Goal: Information Seeking & Learning: Learn about a topic

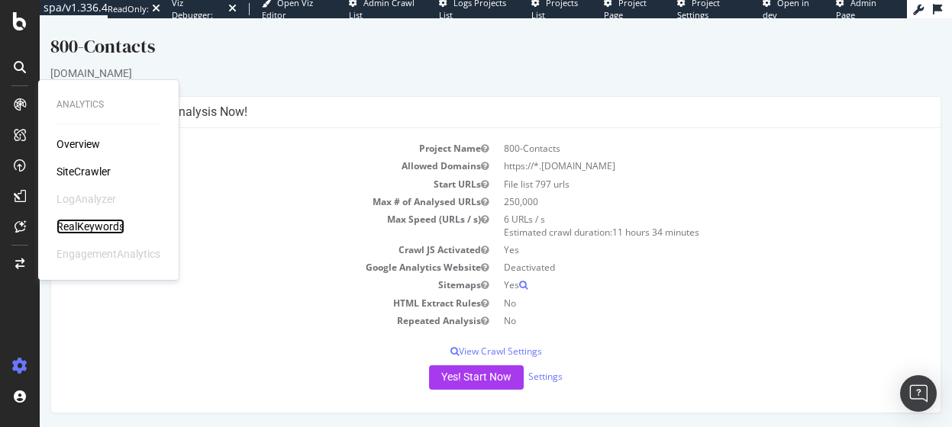
click at [90, 230] on div "RealKeywords" at bounding box center [90, 226] width 68 height 15
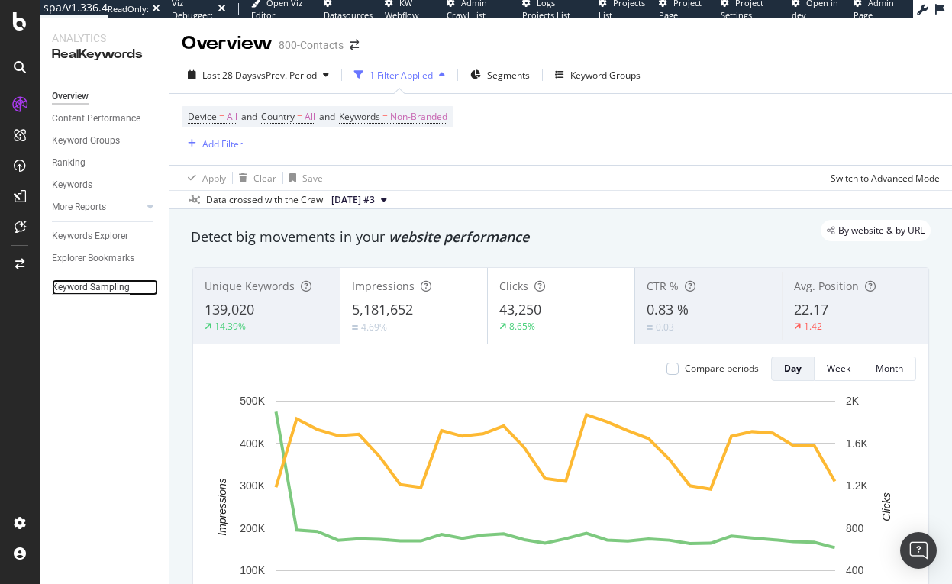
click at [91, 286] on div "Keyword Sampling" at bounding box center [91, 287] width 78 height 16
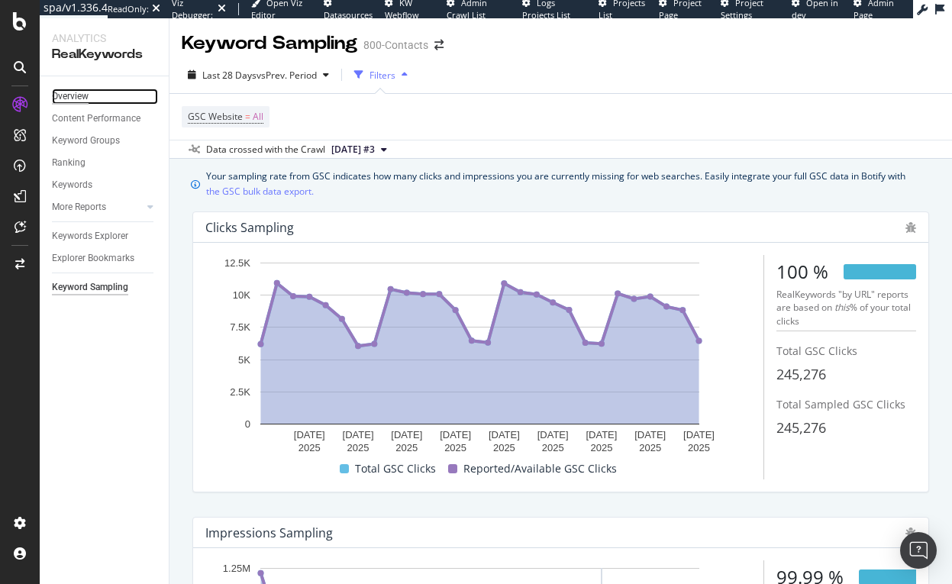
click at [72, 100] on div "Overview" at bounding box center [70, 97] width 37 height 16
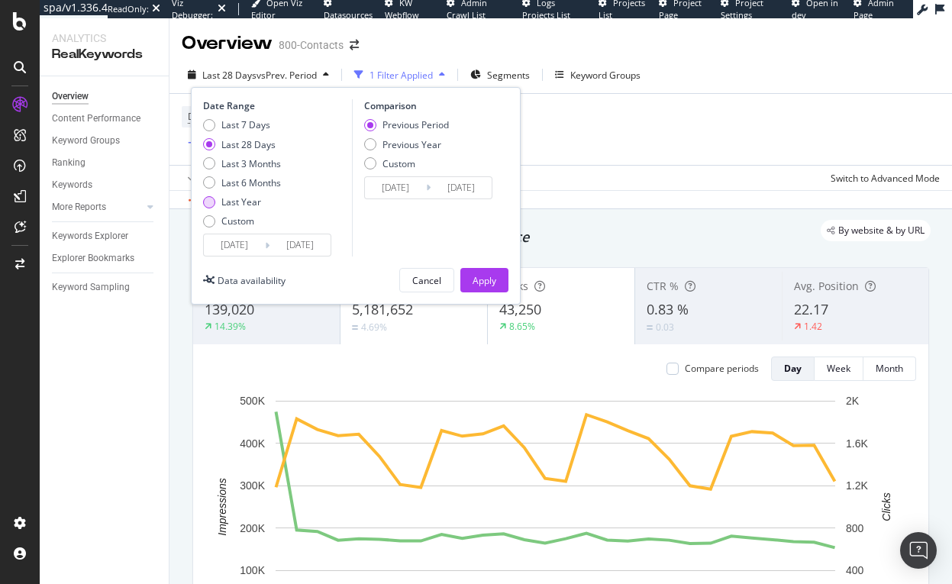
type input "[DATE]"
click at [227, 201] on div "Last Year" at bounding box center [241, 201] width 40 height 13
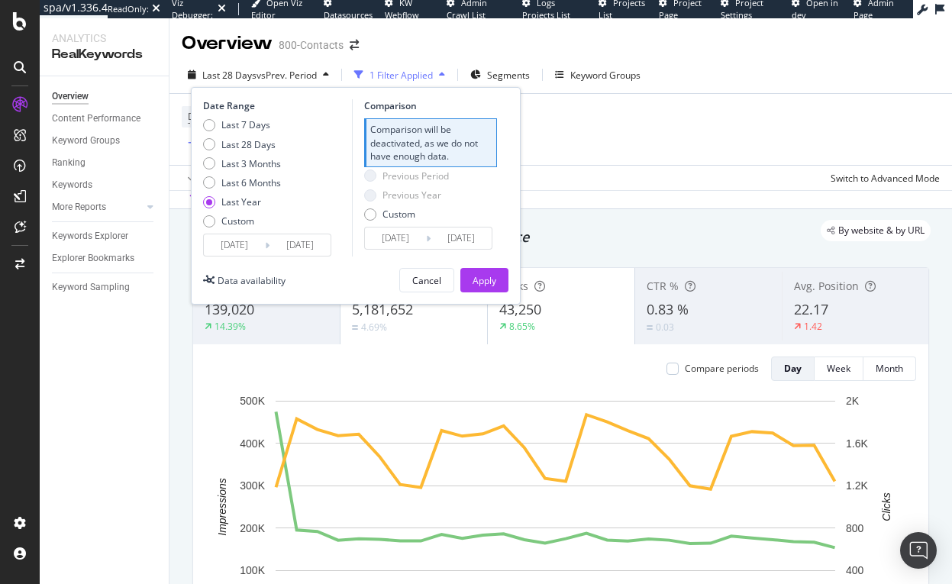
type input "[DATE]"
click at [487, 268] on button "Apply" at bounding box center [484, 280] width 48 height 24
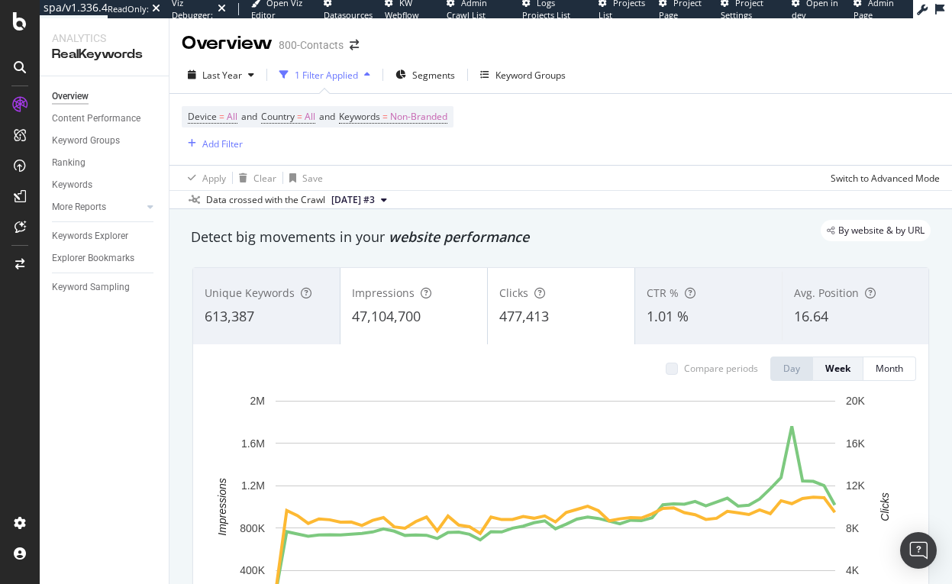
click at [654, 105] on div "Device = All and Country = All and Keywords = Non-Branded Add Filter" at bounding box center [561, 129] width 758 height 71
drag, startPoint x: 348, startPoint y: 319, endPoint x: 431, endPoint y: 323, distance: 83.3
click at [431, 323] on div "Impressions 47,104,700" at bounding box center [413, 306] width 147 height 69
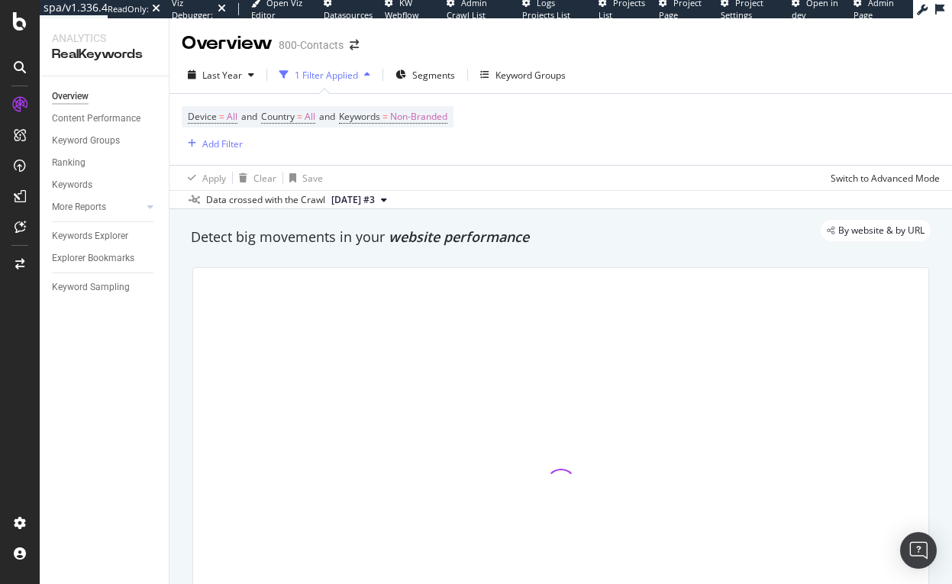
copy span "47,104,700"
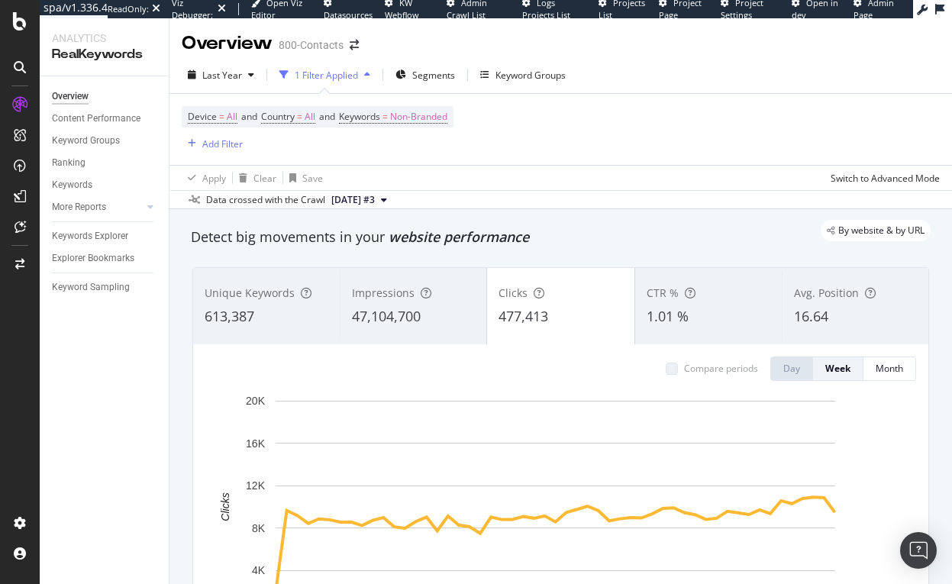
drag, startPoint x: 634, startPoint y: 245, endPoint x: 624, endPoint y: 240, distance: 11.3
click at [634, 243] on div "Detect big movements in your website performance" at bounding box center [560, 237] width 739 height 20
drag, startPoint x: 353, startPoint y: 317, endPoint x: 420, endPoint y: 314, distance: 67.2
click at [420, 314] on div "47,104,700" at bounding box center [413, 317] width 123 height 20
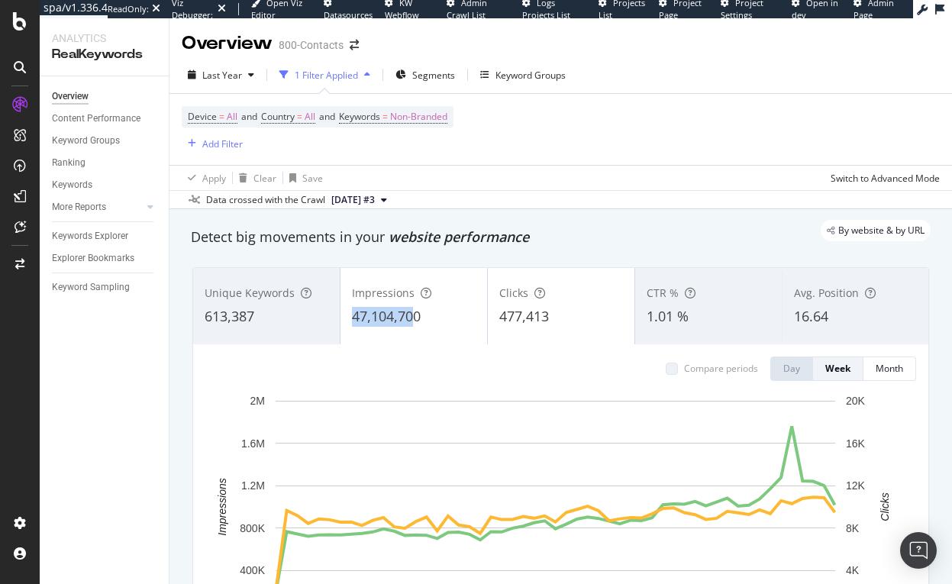
click at [415, 320] on div "Impressions 47,104,700" at bounding box center [413, 306] width 147 height 69
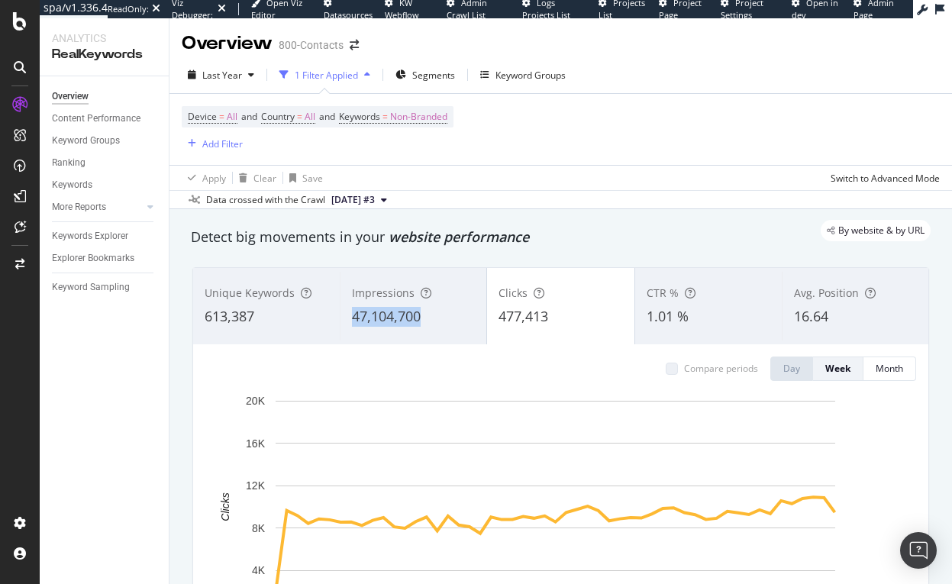
drag, startPoint x: 421, startPoint y: 319, endPoint x: 350, endPoint y: 320, distance: 71.0
click at [352, 320] on div "47,104,700" at bounding box center [413, 317] width 123 height 20
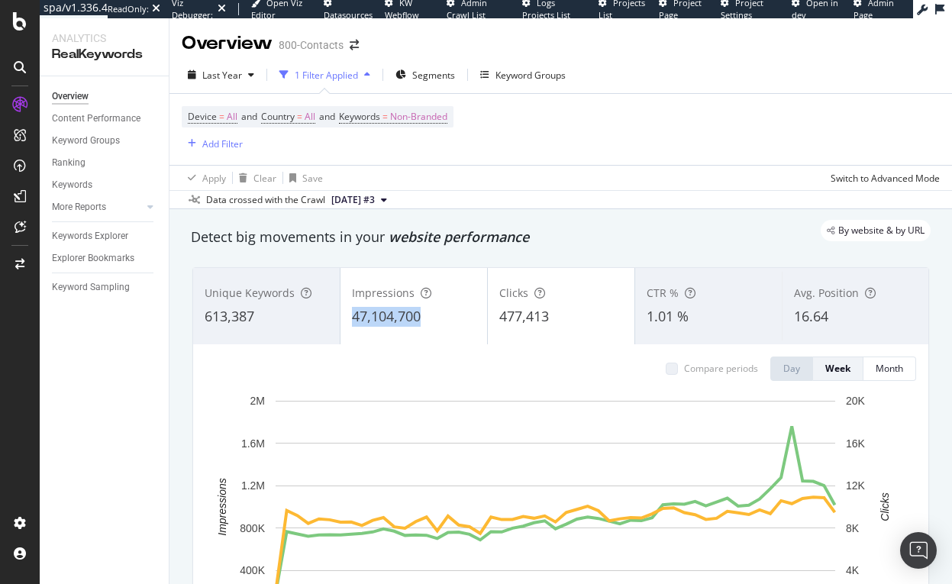
drag, startPoint x: 347, startPoint y: 314, endPoint x: 417, endPoint y: 317, distance: 69.5
click at [417, 317] on div "Impressions 47,104,700" at bounding box center [413, 306] width 147 height 69
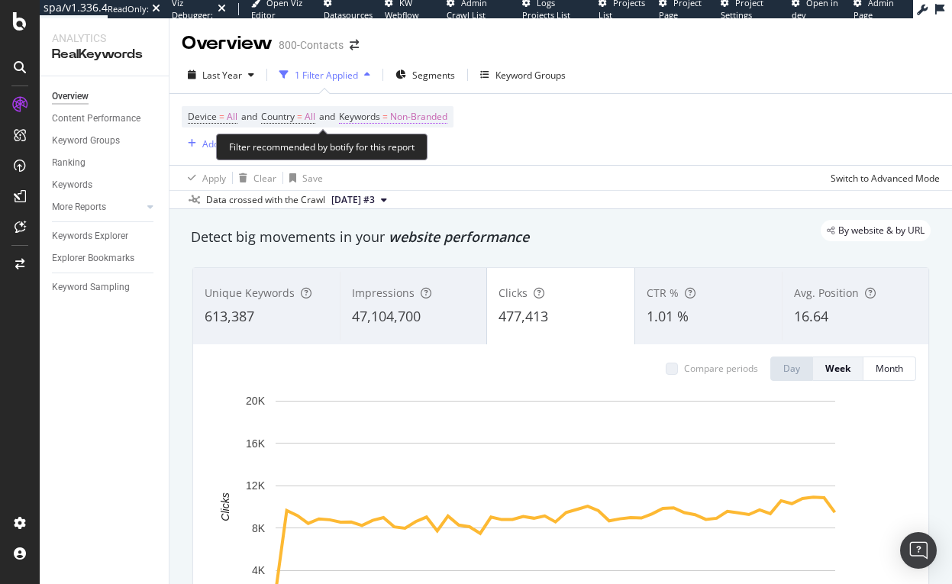
click at [429, 113] on span "Non-Branded" at bounding box center [418, 116] width 57 height 21
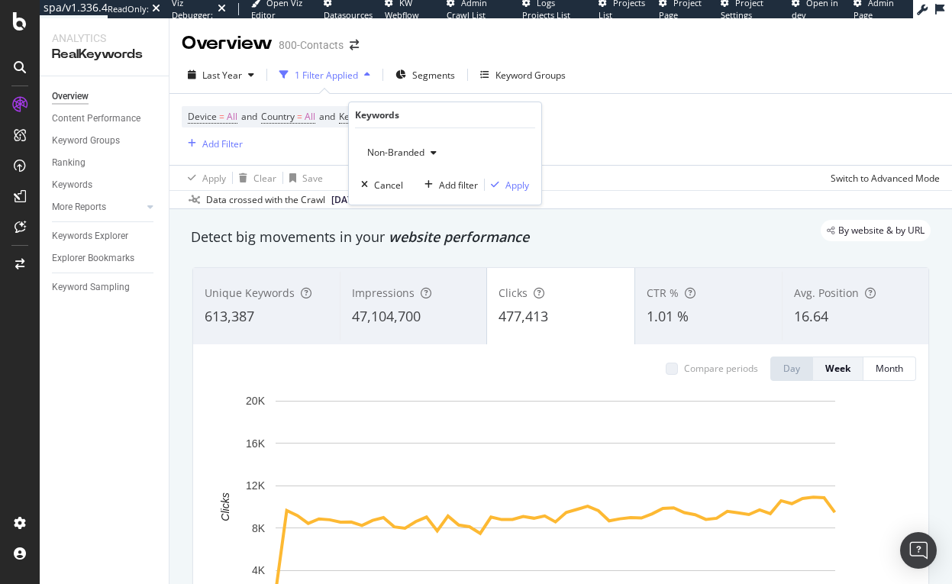
click at [416, 156] on span "Non-Branded" at bounding box center [392, 152] width 63 height 13
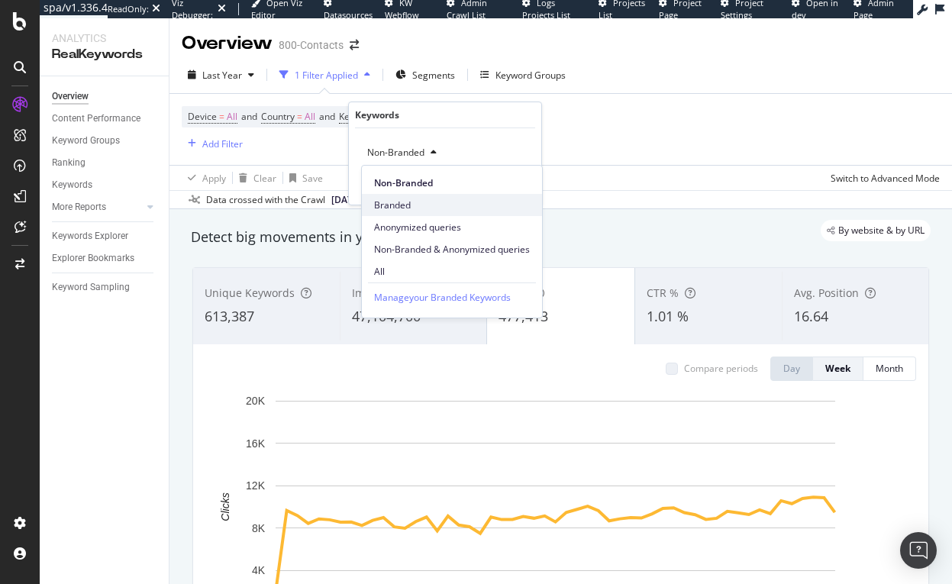
click at [391, 203] on span "Branded" at bounding box center [452, 205] width 156 height 14
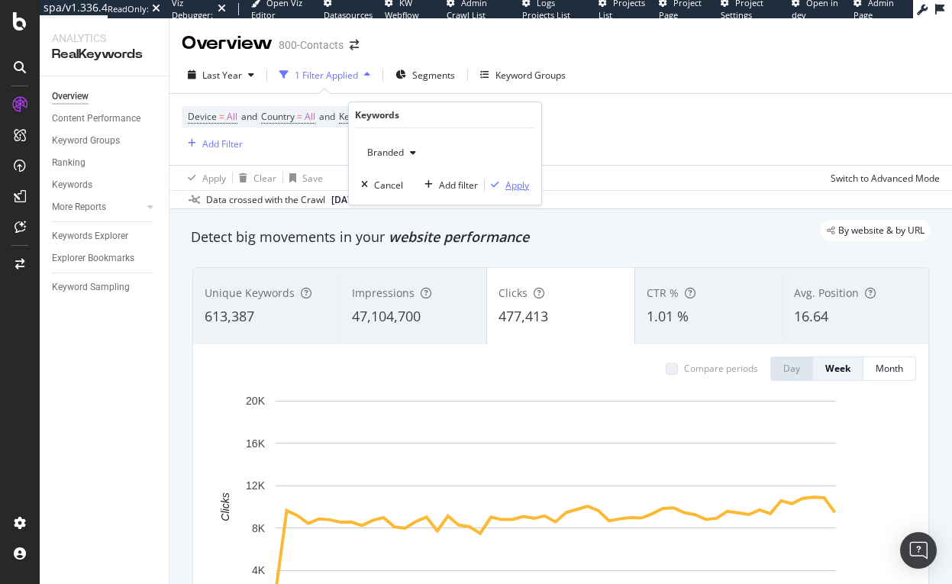
drag, startPoint x: 517, startPoint y: 192, endPoint x: 19, endPoint y: 78, distance: 511.3
click at [517, 192] on button "Apply" at bounding box center [507, 184] width 44 height 15
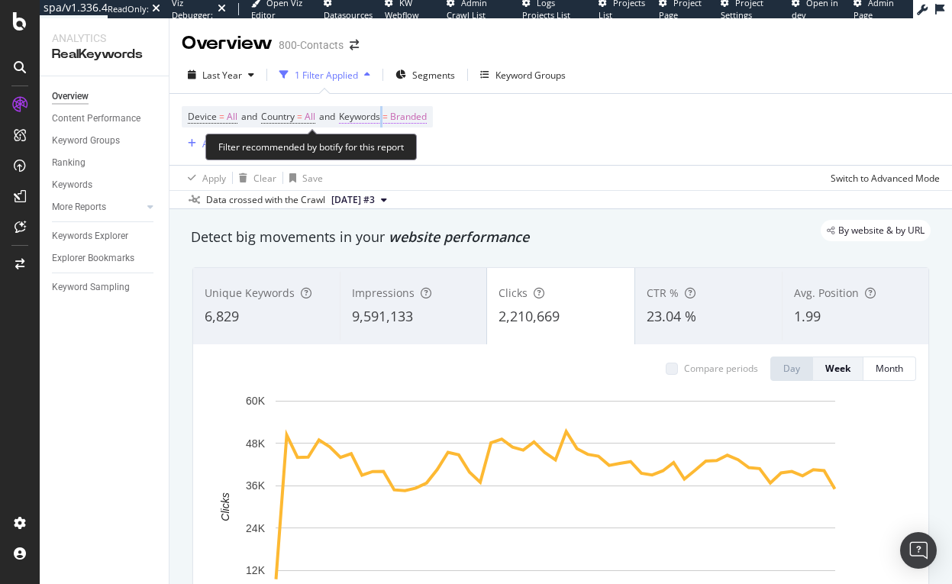
click at [391, 111] on span "Keywords = Branded" at bounding box center [383, 117] width 88 height 14
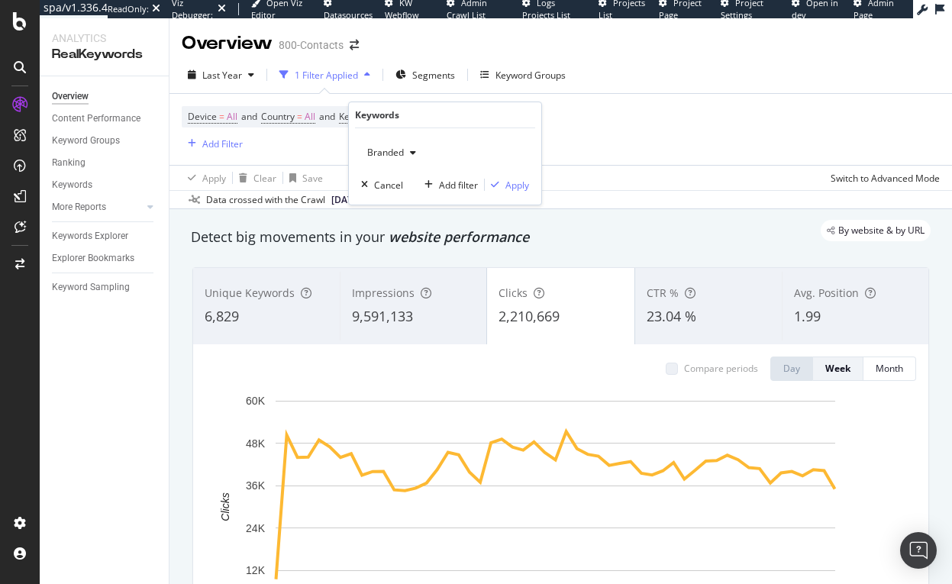
click at [407, 145] on div "Branded" at bounding box center [391, 152] width 61 height 23
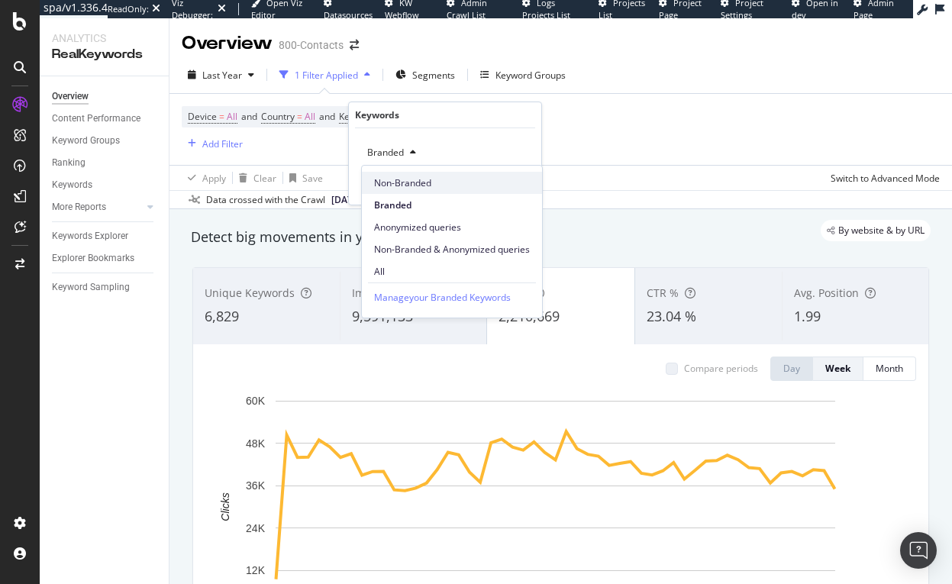
click at [398, 185] on span "Non-Branded" at bounding box center [452, 183] width 156 height 14
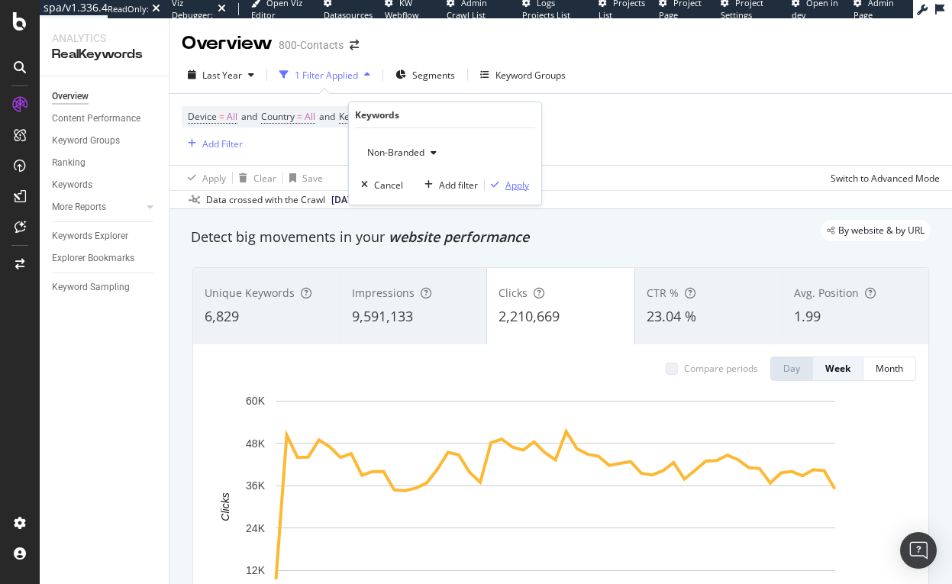
click at [510, 185] on div "Apply" at bounding box center [517, 185] width 24 height 13
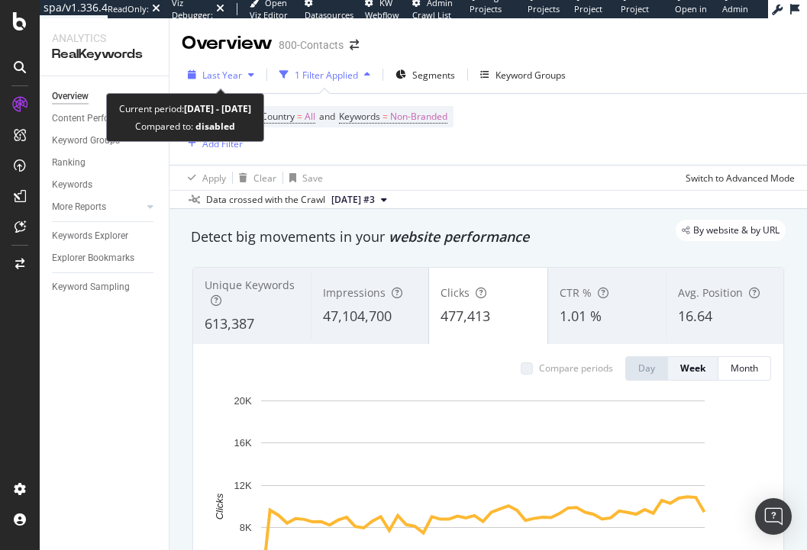
click at [223, 75] on span "Last Year" at bounding box center [222, 75] width 40 height 13
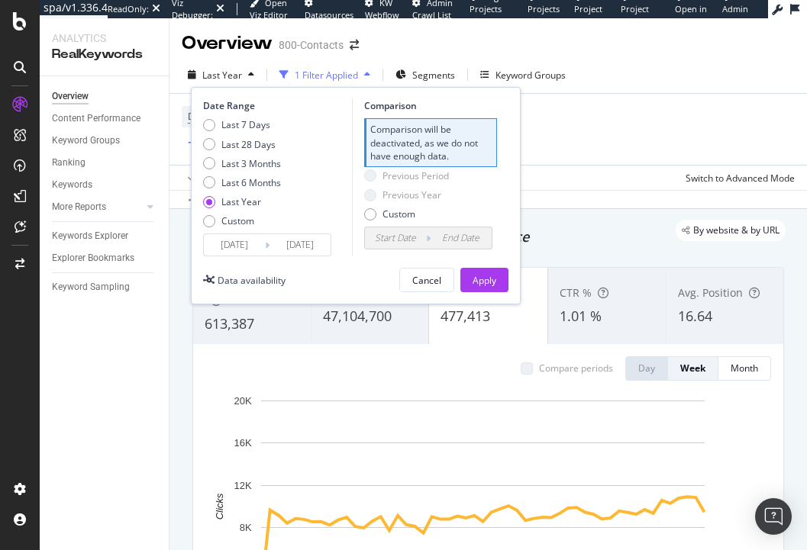
click at [602, 129] on div "Device = All and Country = All and Keywords = Non-Branded Add Filter" at bounding box center [488, 129] width 613 height 71
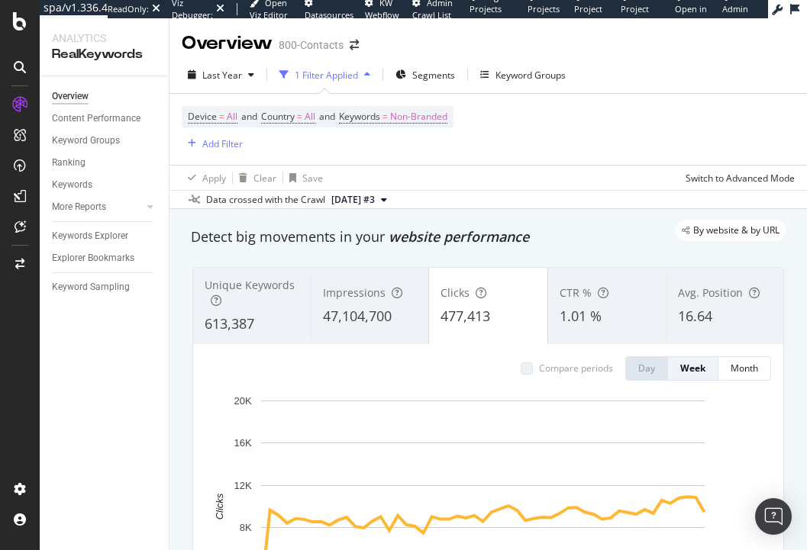
click at [441, 168] on div "Apply Clear Save Switch to Advanced Mode" at bounding box center [487, 177] width 637 height 25
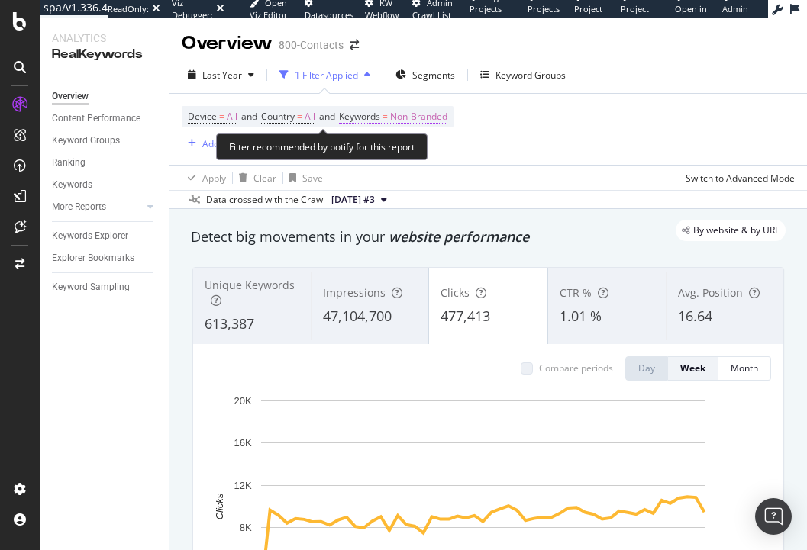
click at [413, 118] on span "Non-Branded" at bounding box center [418, 116] width 57 height 21
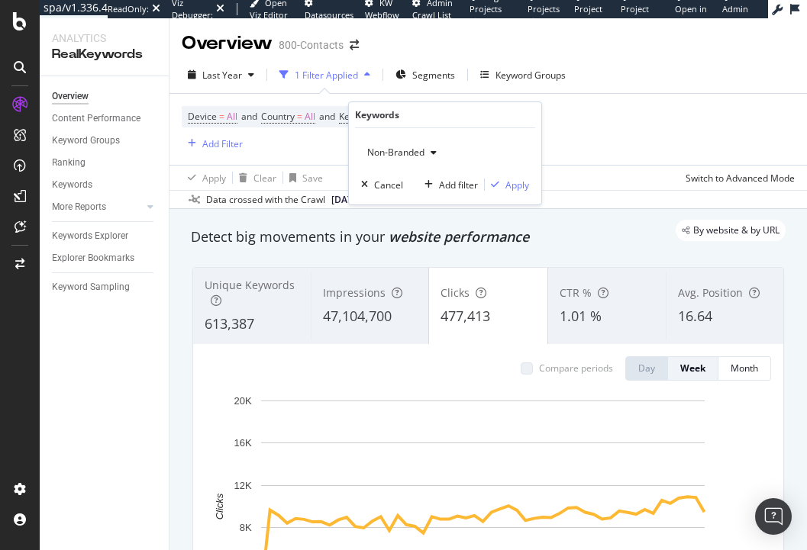
click at [407, 158] on span "Non-Branded" at bounding box center [392, 152] width 63 height 13
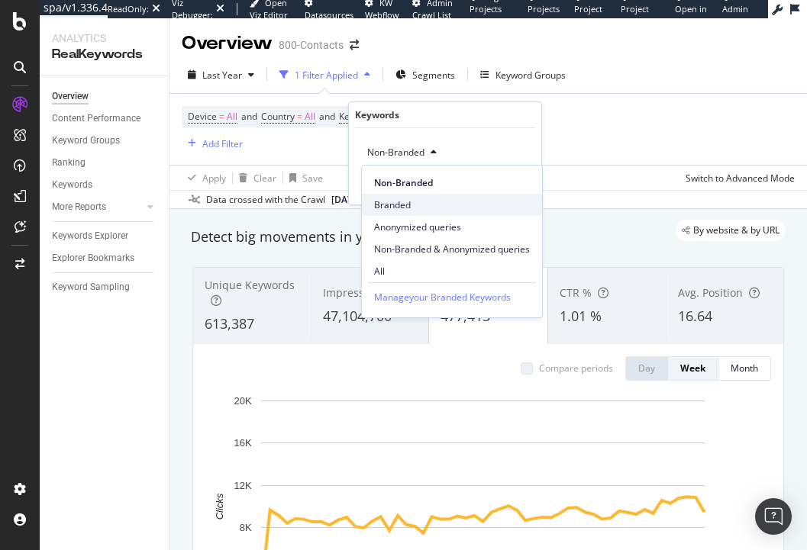
click at [413, 209] on span "Branded" at bounding box center [452, 205] width 156 height 14
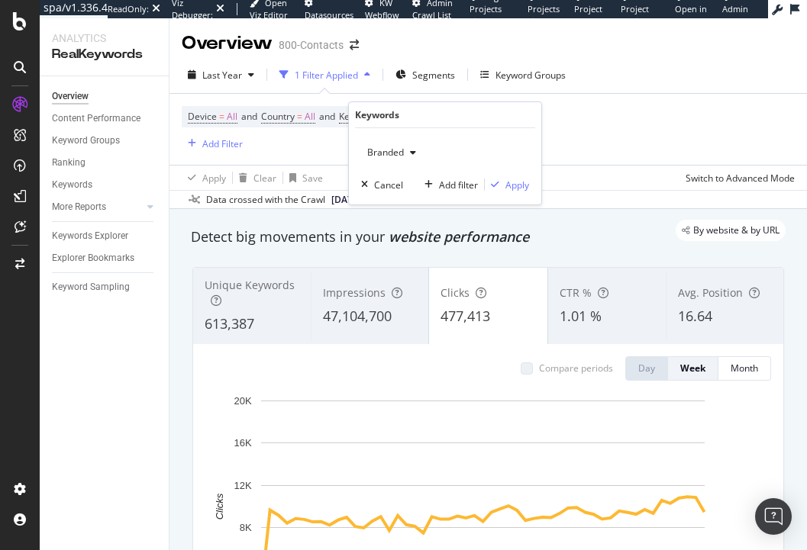
click at [406, 153] on div "button" at bounding box center [413, 152] width 18 height 9
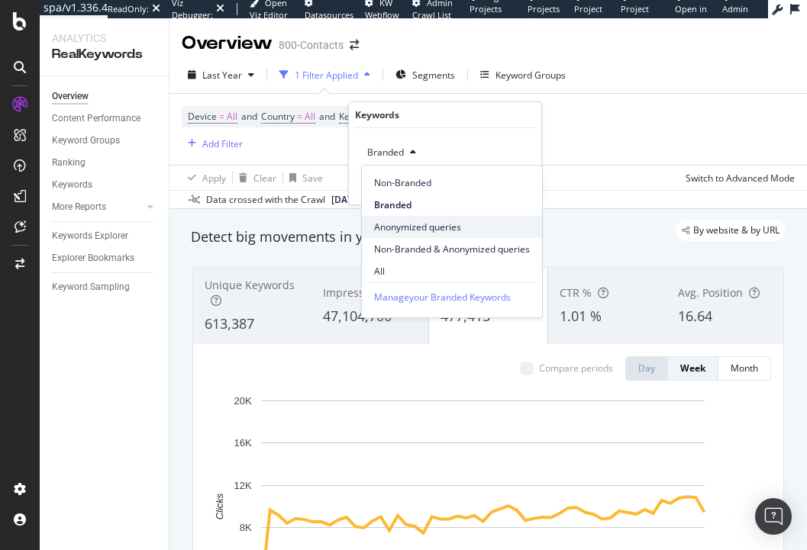
click at [410, 223] on span "Anonymized queries" at bounding box center [452, 228] width 156 height 14
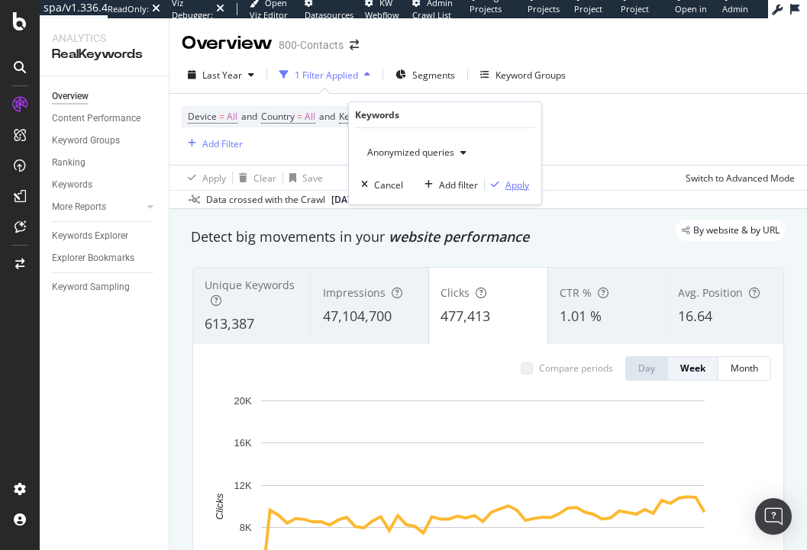
click at [517, 190] on div "Apply" at bounding box center [517, 185] width 24 height 13
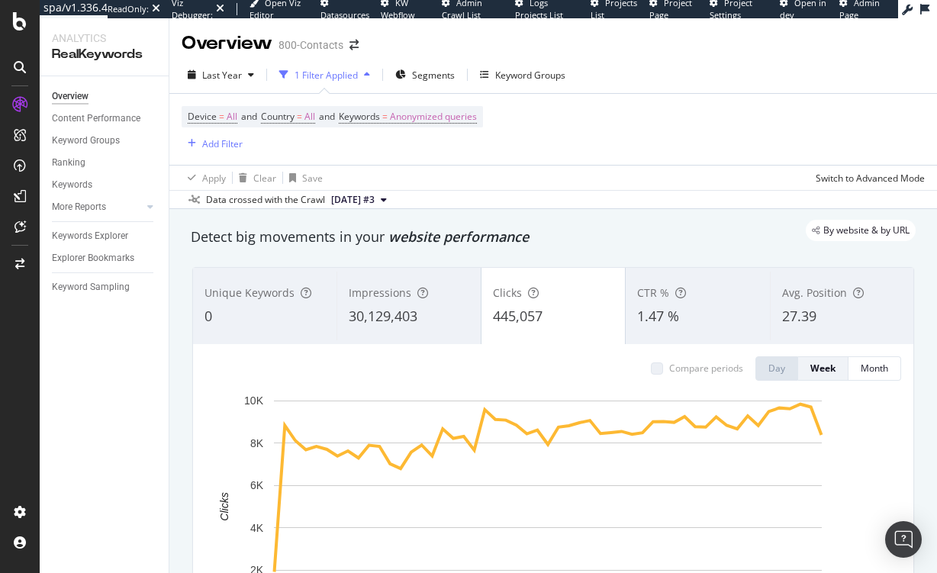
click at [387, 311] on span "30,129,403" at bounding box center [383, 316] width 69 height 18
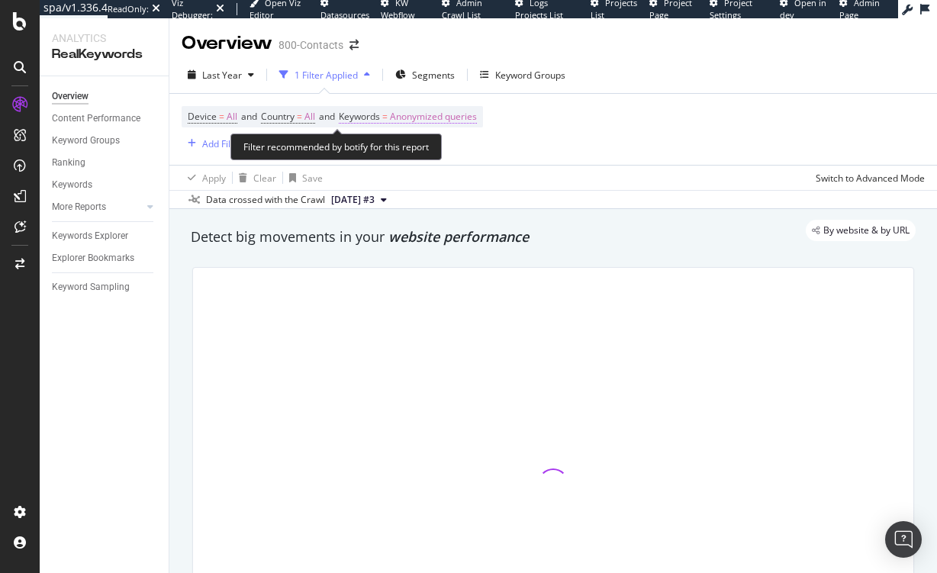
click at [428, 121] on span "Anonymized queries" at bounding box center [433, 116] width 87 height 21
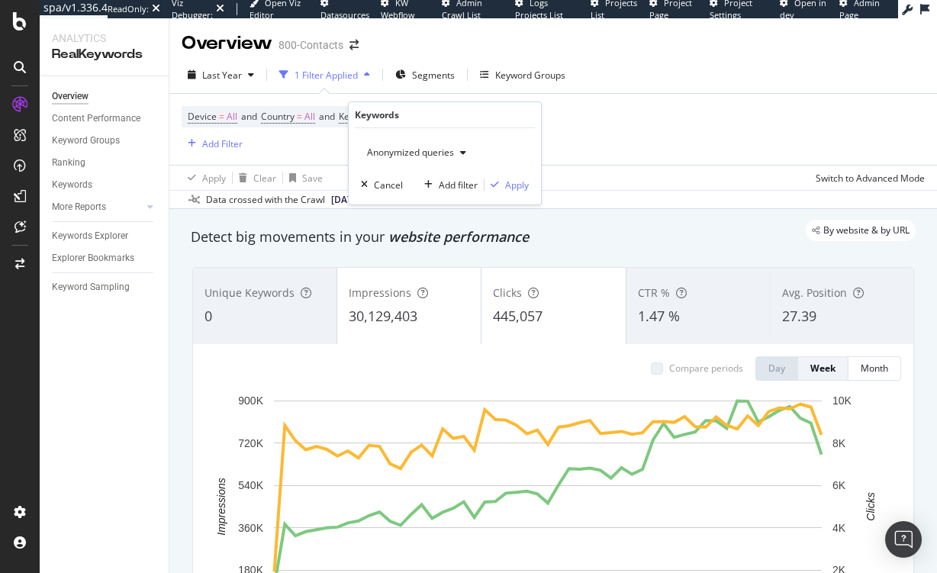
click at [456, 149] on div "button" at bounding box center [463, 152] width 18 height 9
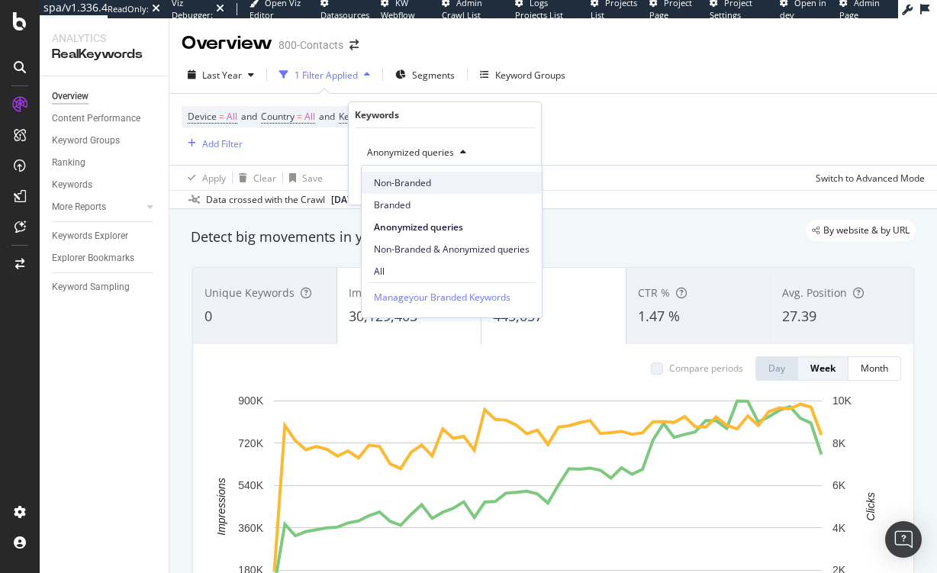
click at [406, 181] on span "Non-Branded" at bounding box center [452, 183] width 156 height 14
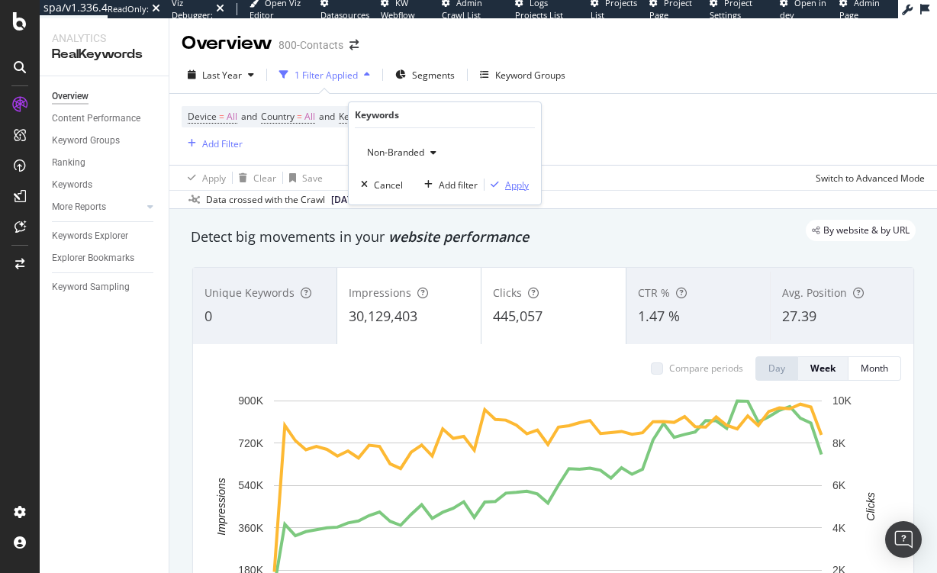
click at [514, 184] on div "Apply" at bounding box center [517, 185] width 24 height 13
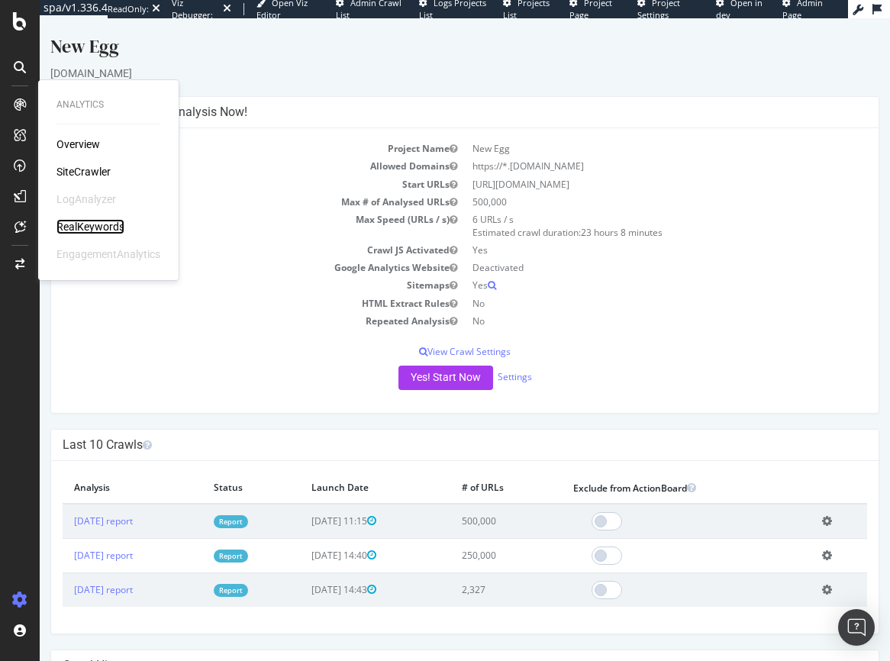
click at [92, 223] on div "RealKeywords" at bounding box center [90, 226] width 68 height 15
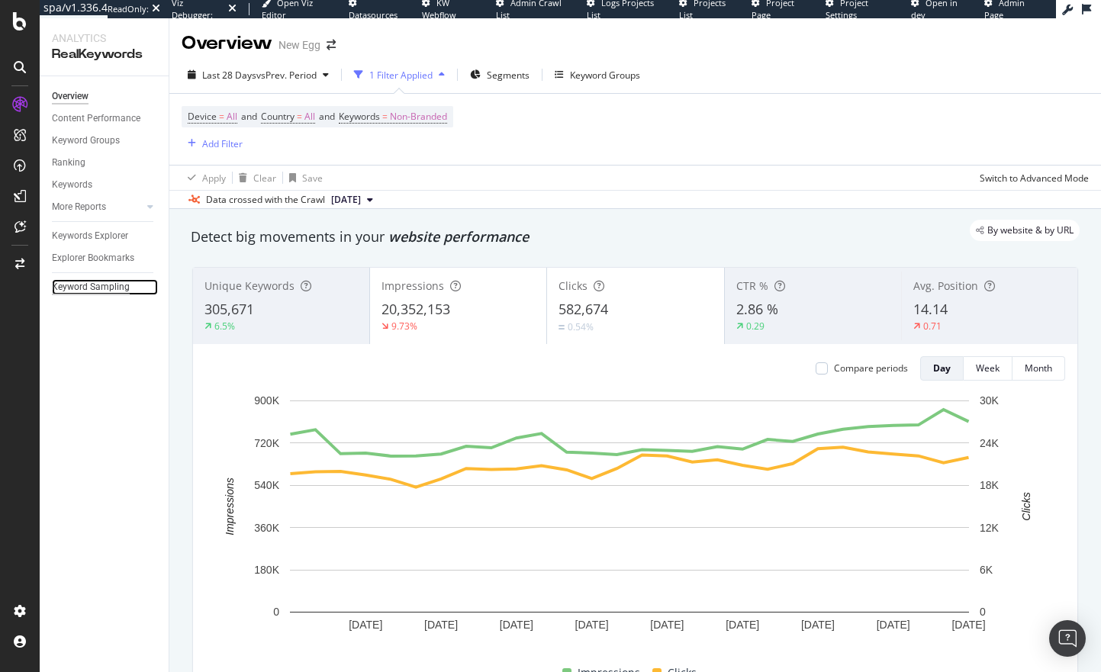
click at [118, 285] on div "Keyword Sampling" at bounding box center [91, 287] width 78 height 16
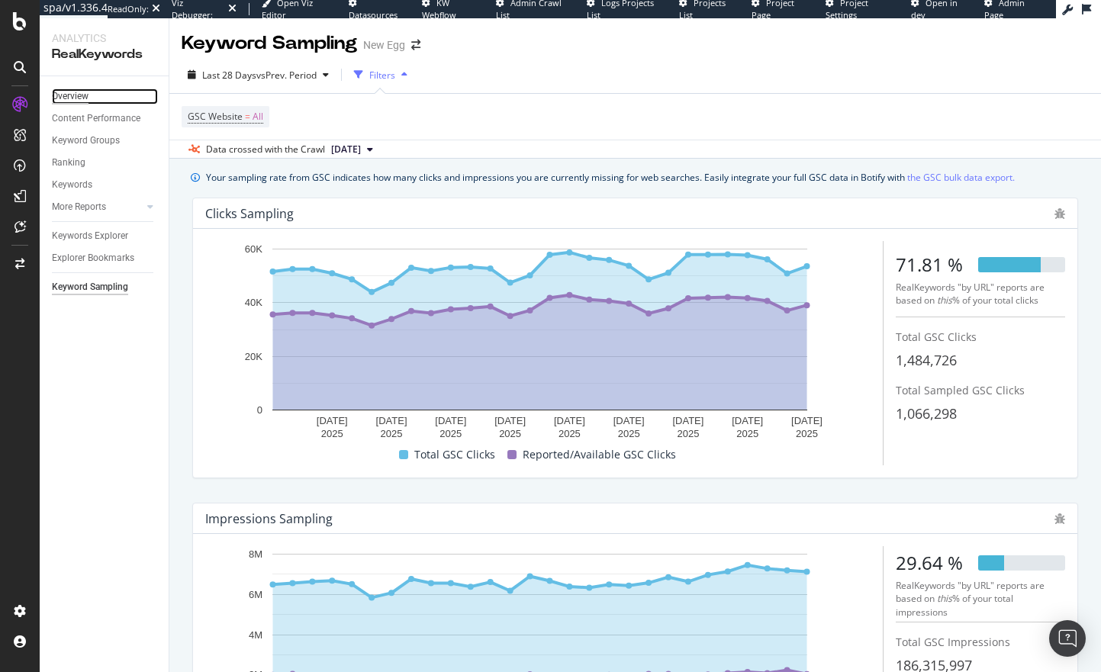
click at [83, 97] on div "Overview" at bounding box center [70, 97] width 37 height 16
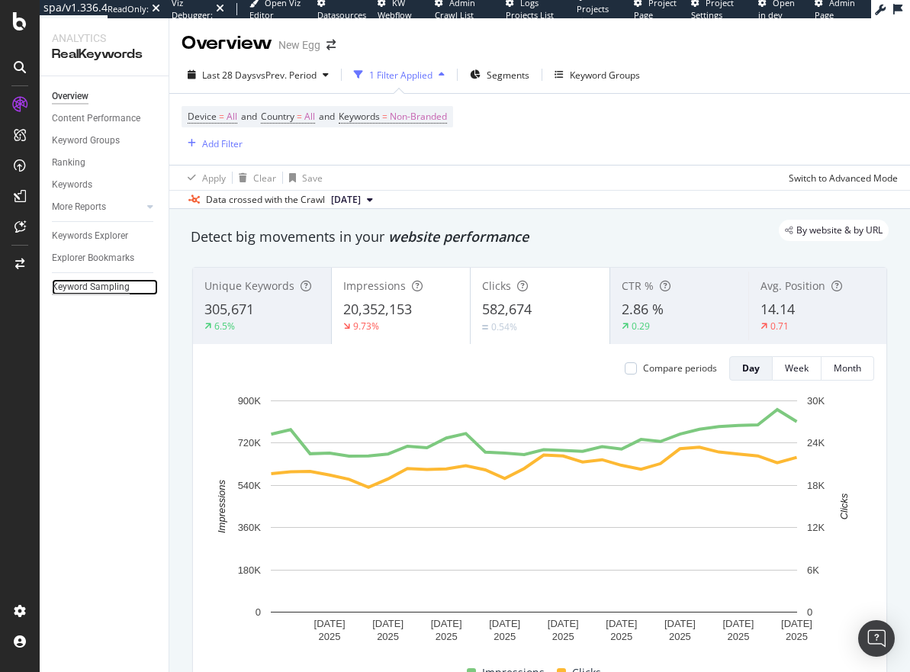
click at [111, 284] on div "Keyword Sampling" at bounding box center [91, 287] width 78 height 16
